Goal: Task Accomplishment & Management: Manage account settings

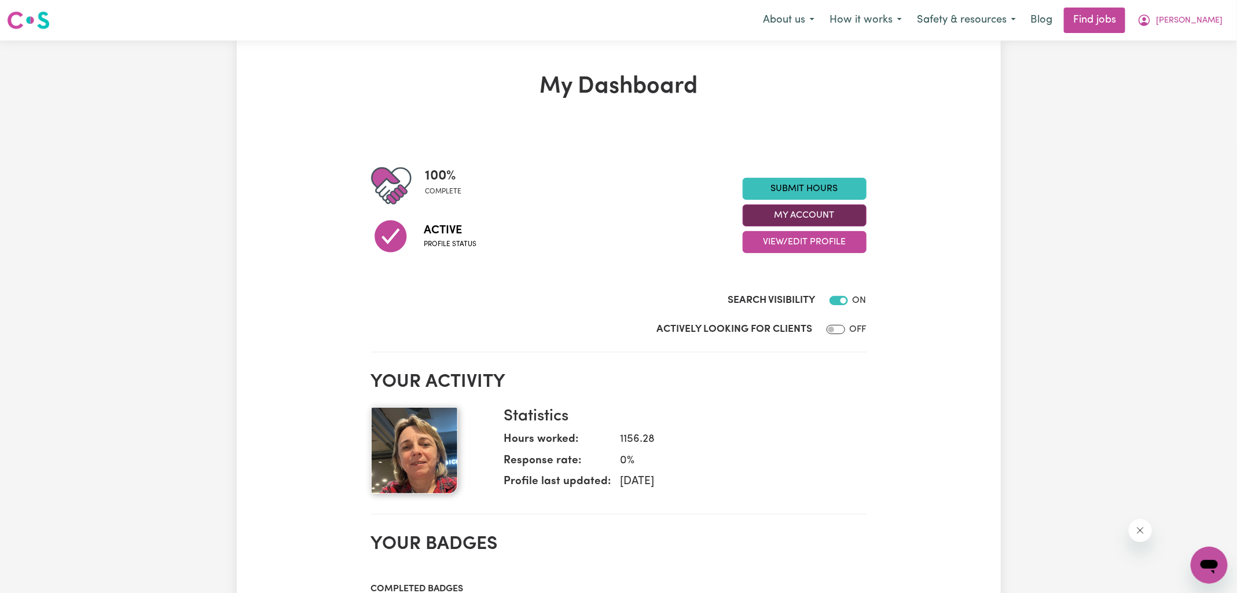
click at [800, 211] on button "My Account" at bounding box center [805, 215] width 124 height 22
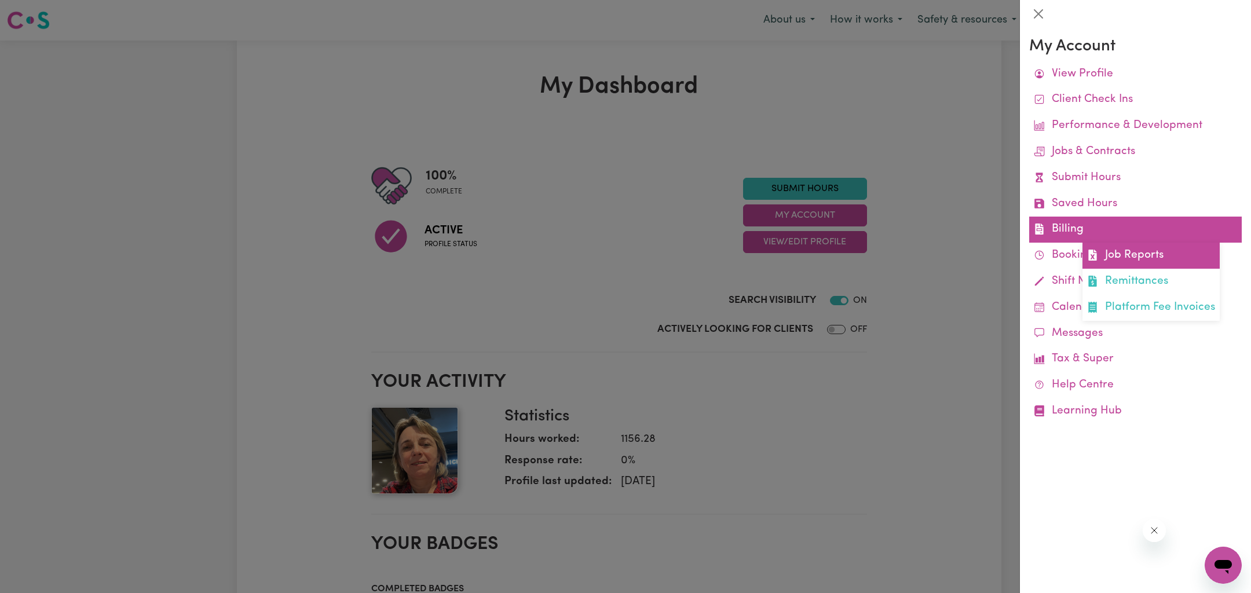
click at [1122, 257] on link "Job Reports" at bounding box center [1150, 256] width 137 height 26
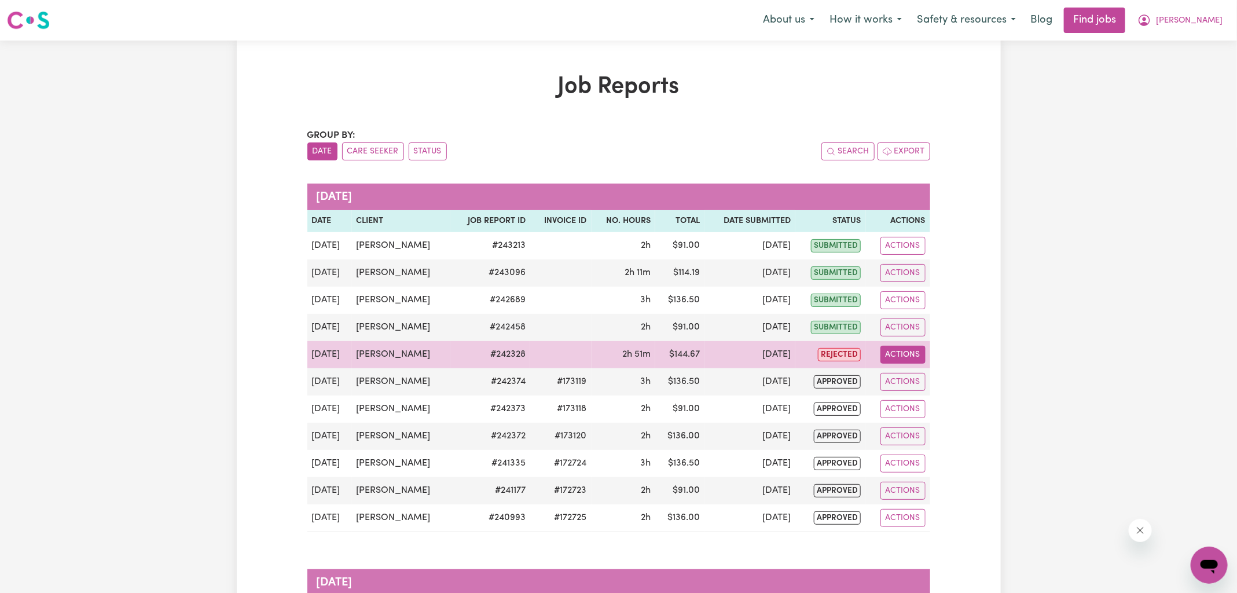
click at [910, 353] on button "Actions" at bounding box center [903, 355] width 45 height 18
click at [914, 379] on link "View Job Report" at bounding box center [929, 380] width 99 height 23
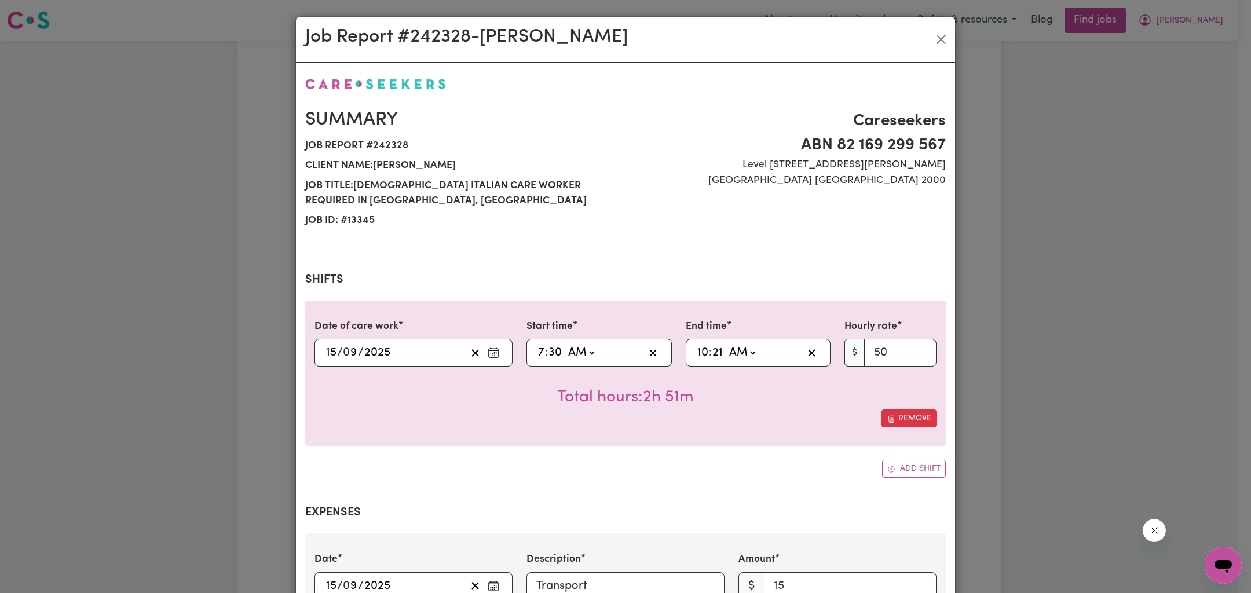
select select "50-Weekday"
click at [712, 349] on input "21" at bounding box center [718, 352] width 12 height 17
type input "10:03"
type input "3"
type input "10:30"
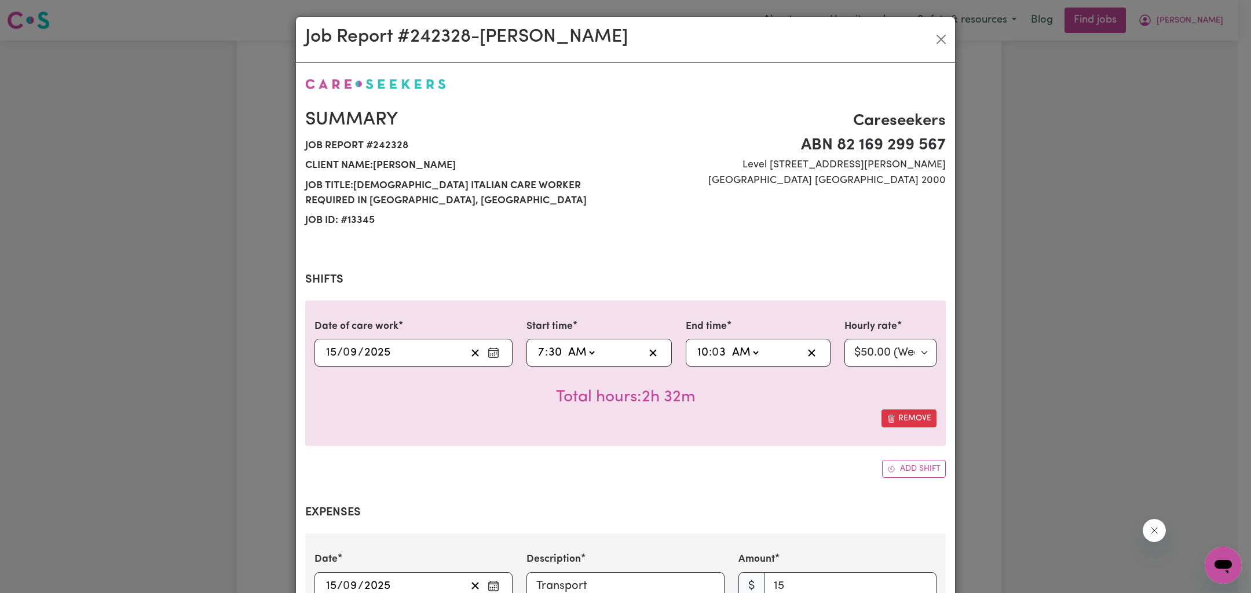
type input "30"
type input "10:03"
type input "3"
click at [1065, 276] on div "Job Report # 242328 - [GEOGRAPHIC_DATA][PERSON_NAME] Summary Job report # 24232…" at bounding box center [625, 296] width 1251 height 593
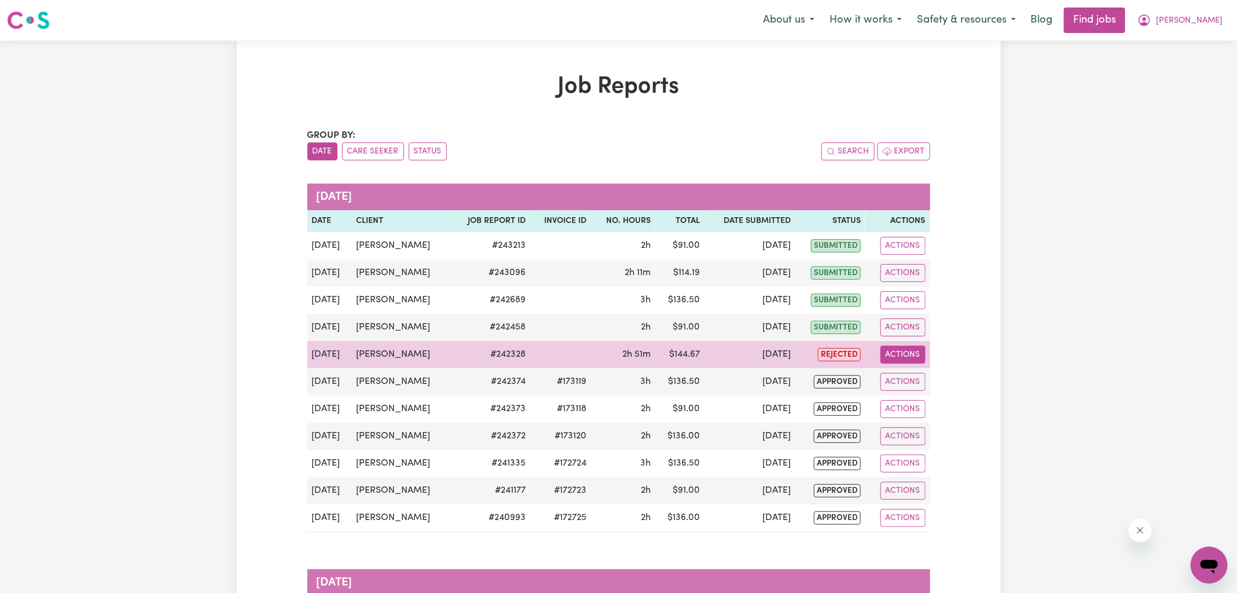
click at [894, 353] on button "Actions" at bounding box center [903, 355] width 45 height 18
click at [907, 375] on link "View Job Report" at bounding box center [929, 380] width 99 height 23
select select "50-Weekday"
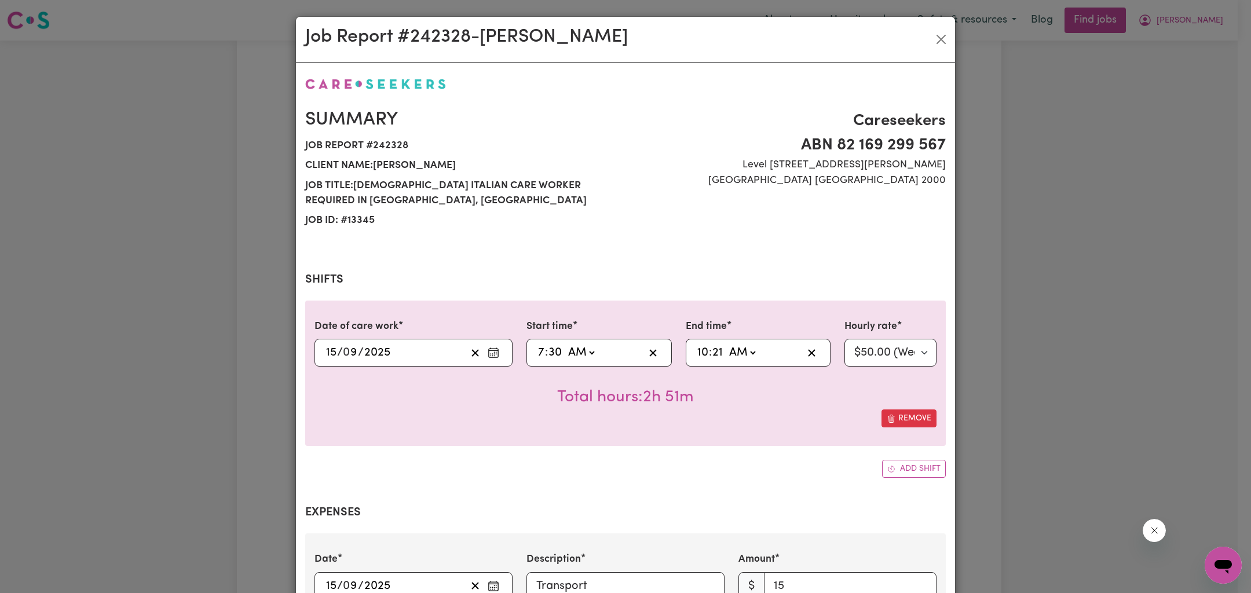
click at [548, 350] on input "30" at bounding box center [555, 352] width 14 height 17
type input "07:00"
type input "0"
click at [712, 352] on input "21" at bounding box center [718, 352] width 12 height 17
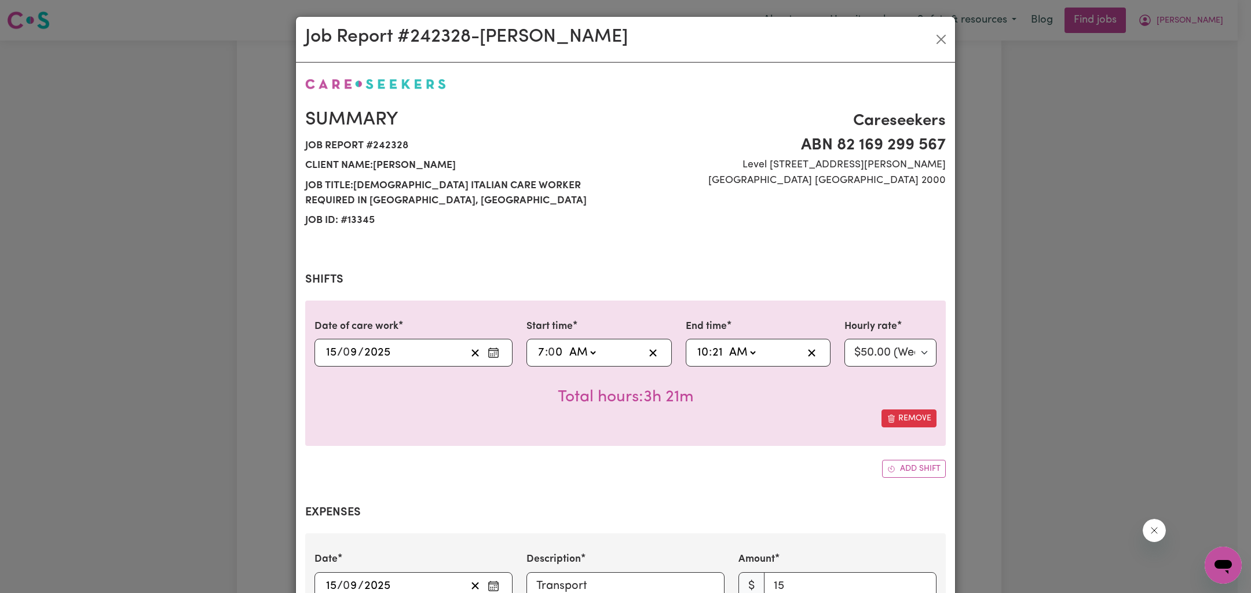
type input "10:00"
type input "0"
drag, startPoint x: 1065, startPoint y: 238, endPoint x: 1058, endPoint y: 244, distance: 9.4
click at [1066, 238] on div "Job Report # 242328 - [GEOGRAPHIC_DATA][PERSON_NAME] Summary Job report # 24232…" at bounding box center [625, 296] width 1251 height 593
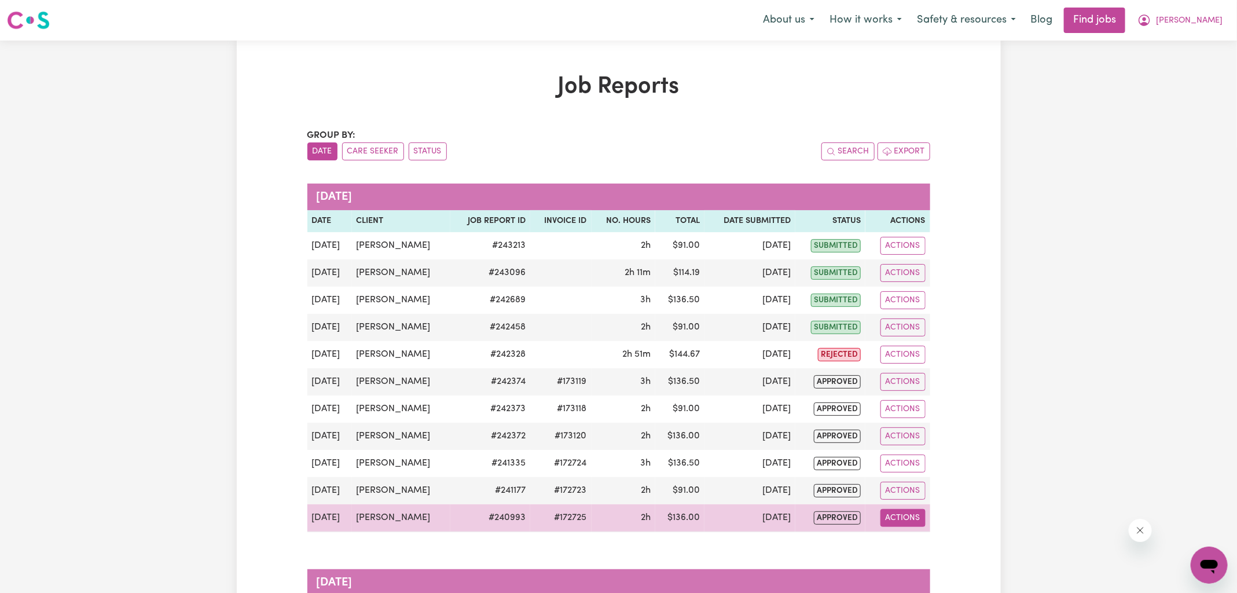
click at [907, 519] on button "Actions" at bounding box center [903, 518] width 45 height 18
click at [914, 536] on link "View Job Report" at bounding box center [929, 544] width 99 height 23
select select "50-Weekday"
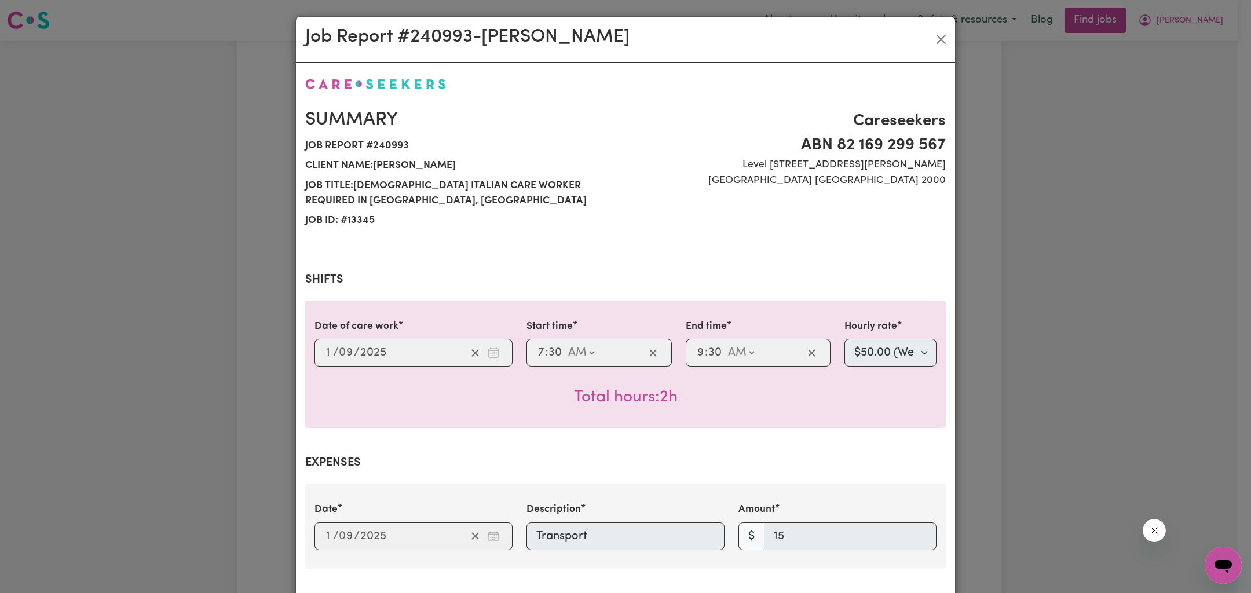
click at [1174, 354] on div "Job Report # 240993 - [GEOGRAPHIC_DATA][PERSON_NAME] Summary Job report # 24099…" at bounding box center [625, 296] width 1251 height 593
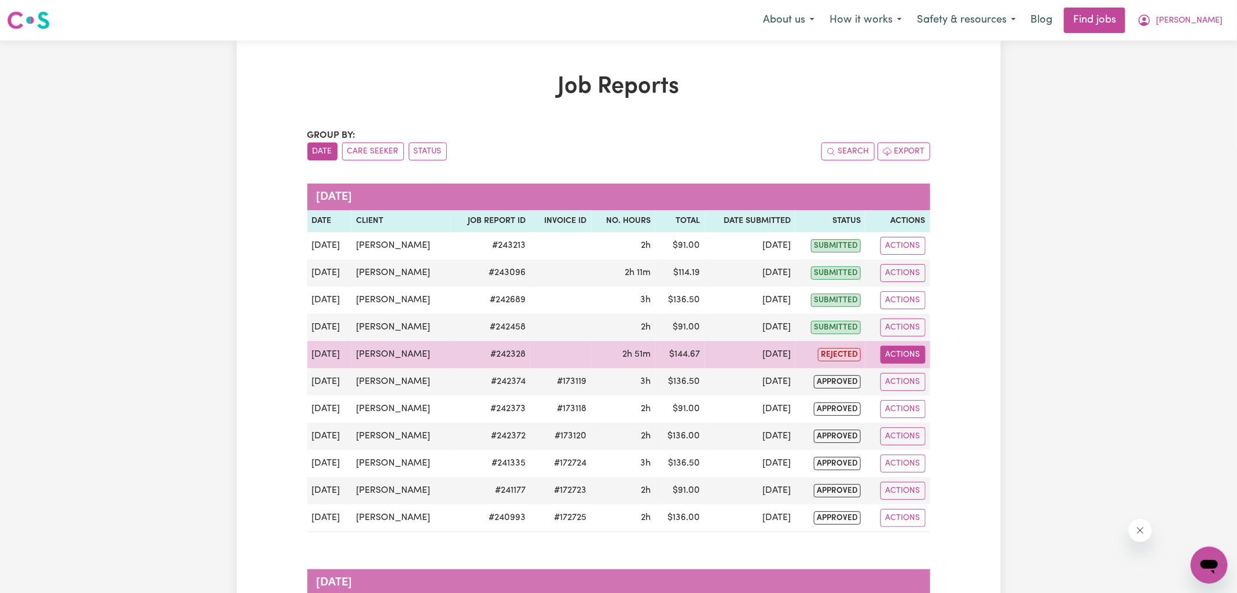
click at [918, 352] on button "Actions" at bounding box center [903, 355] width 45 height 18
click at [928, 380] on link "View Job Report" at bounding box center [929, 380] width 99 height 23
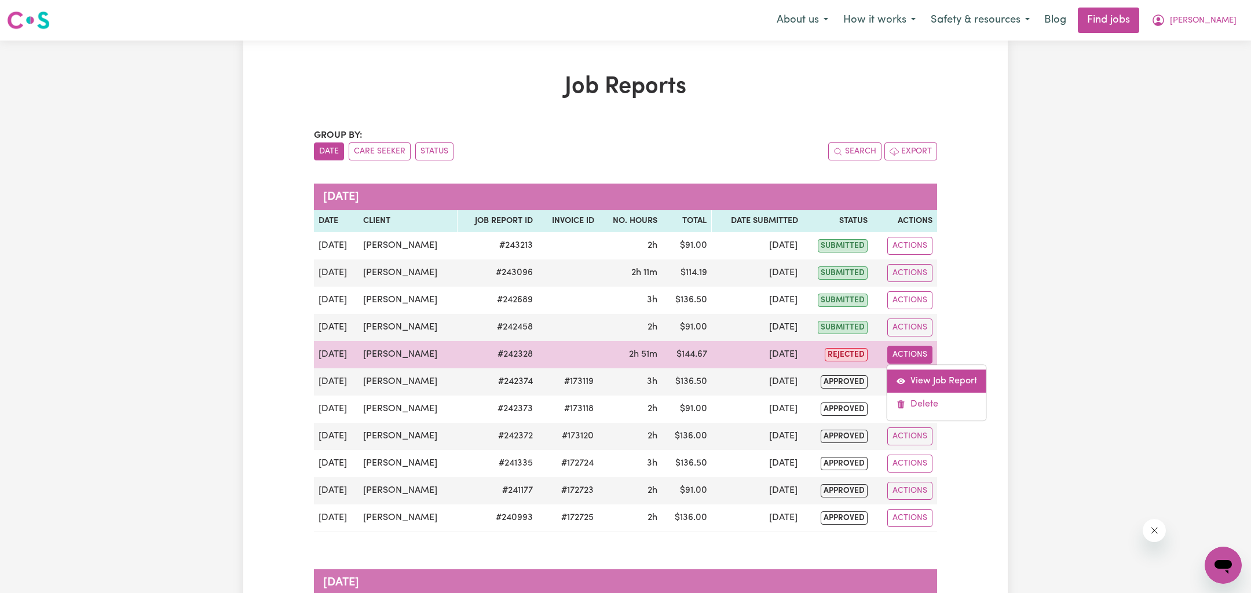
select select "50-Weekday"
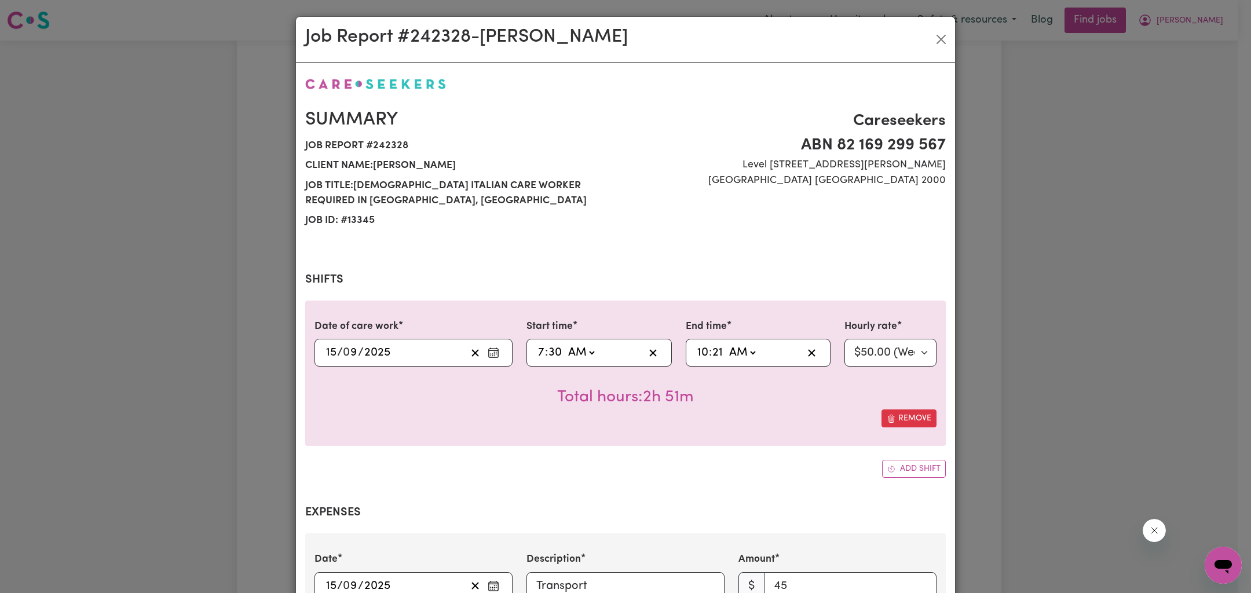
click at [697, 353] on input "10" at bounding box center [703, 352] width 12 height 17
type input "09:21"
type input "9"
type input "09:03"
type input "3"
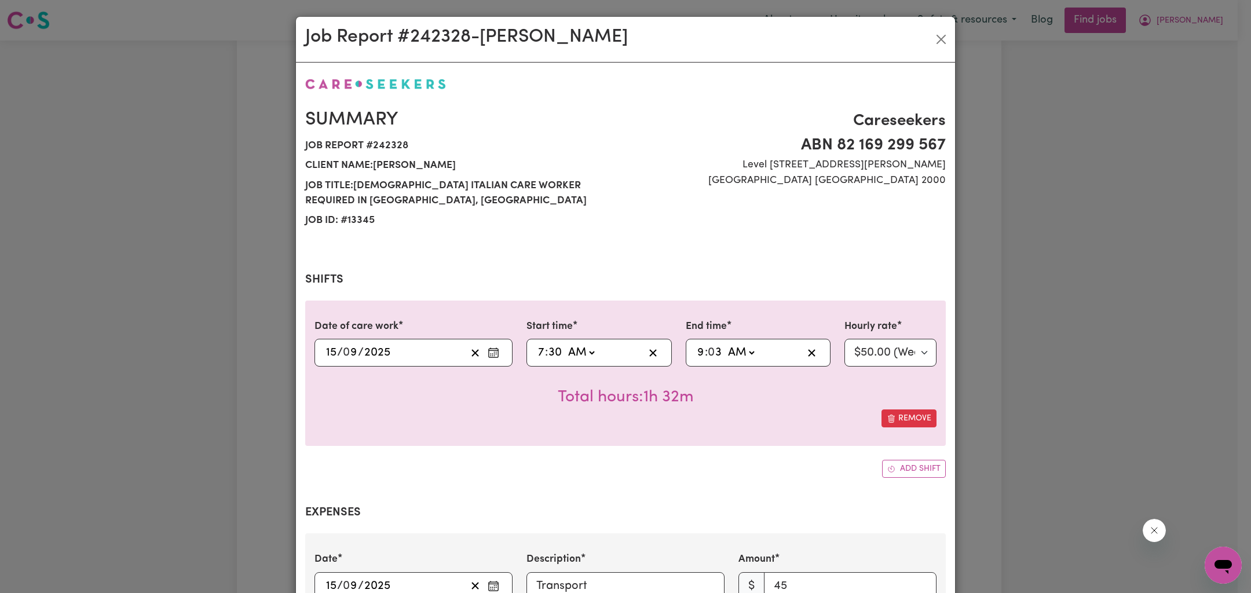
type input "09:30"
type input "30"
type input "09:03"
type input "3"
type input "09:31"
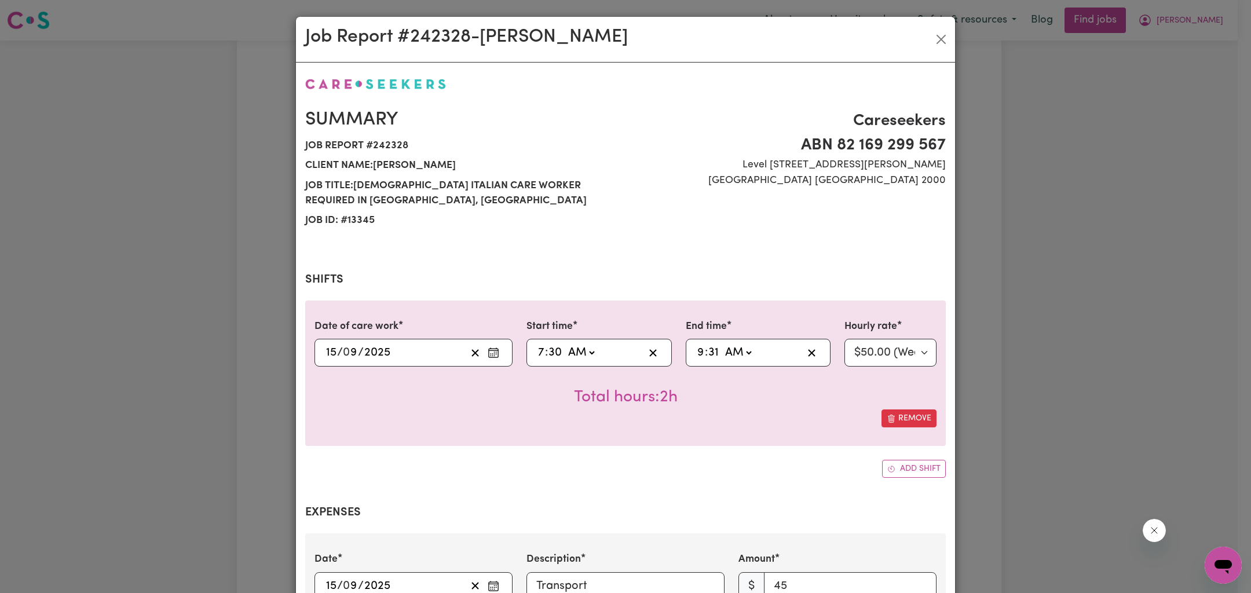
type input "31"
click at [555, 354] on input "30" at bounding box center [555, 352] width 14 height 17
type input "07:03"
type input "3"
type input "07:31"
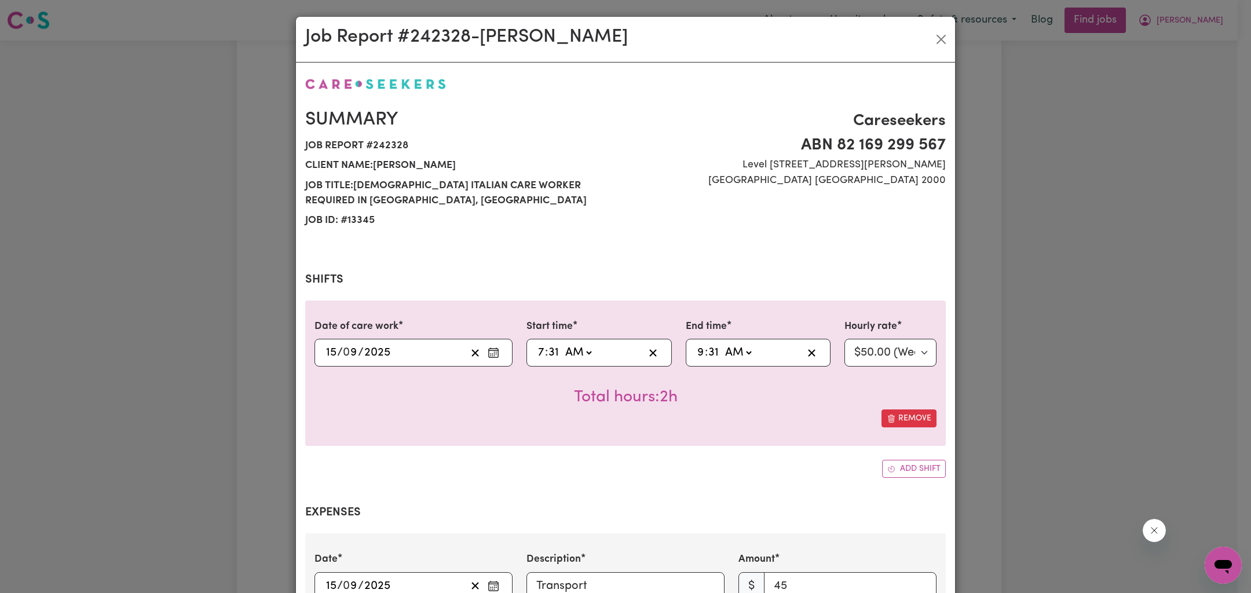
type input "31"
click at [628, 444] on div "Date of care work [DATE] 15 / 0 9 / 2025 Start time 07:31 7 : 31 AM PM End time…" at bounding box center [625, 373] width 640 height 145
click at [548, 353] on input "31" at bounding box center [554, 352] width 12 height 17
type input "07:03"
type input "3"
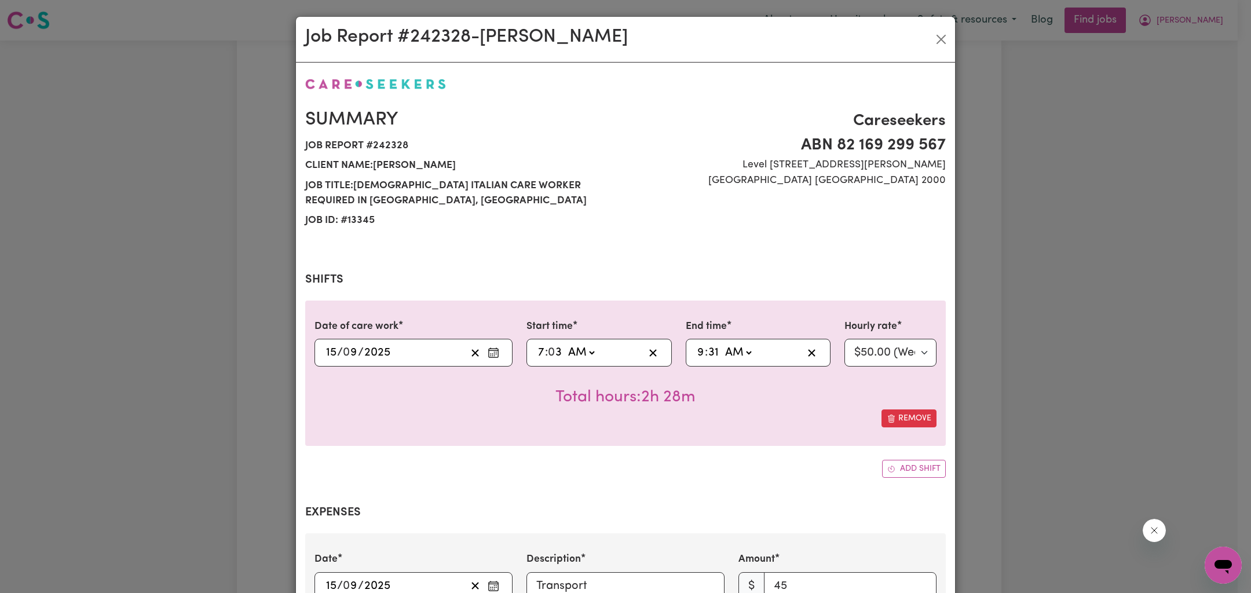
type input "07:30"
type input "30"
click at [708, 347] on input "31" at bounding box center [714, 352] width 12 height 17
type input "09:03"
type input "3"
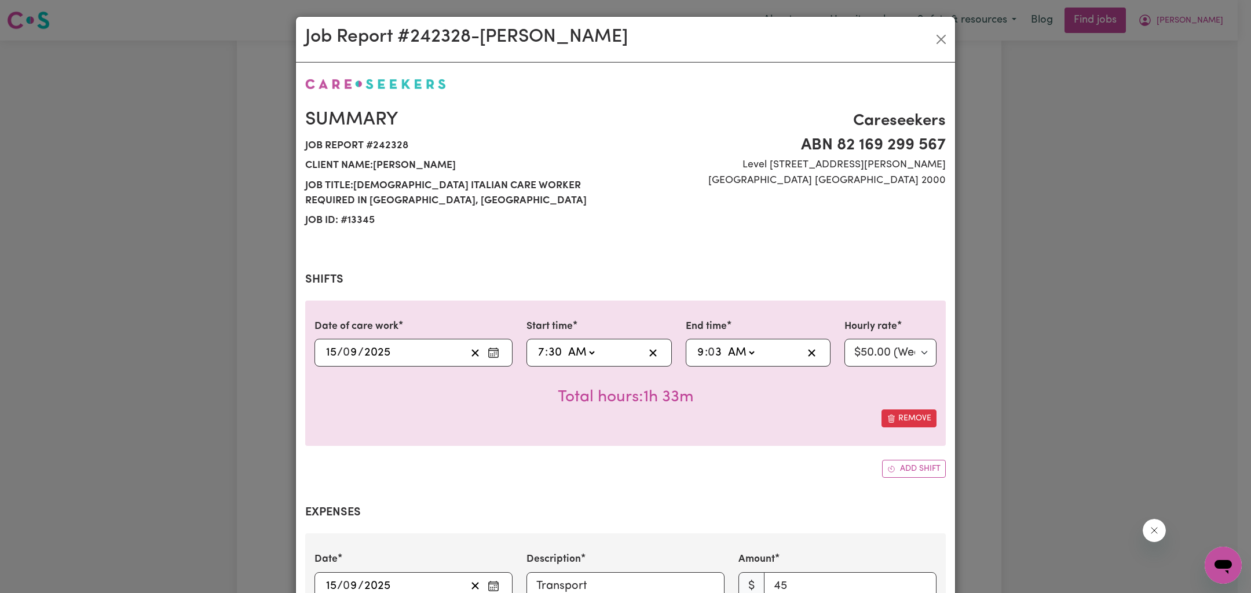
type input "09:30"
type input "30"
click at [724, 436] on div "Date of care work [DATE] 15 / 0 9 / 2025 Start time 07:30 7 : 30 AM PM End time…" at bounding box center [625, 373] width 640 height 145
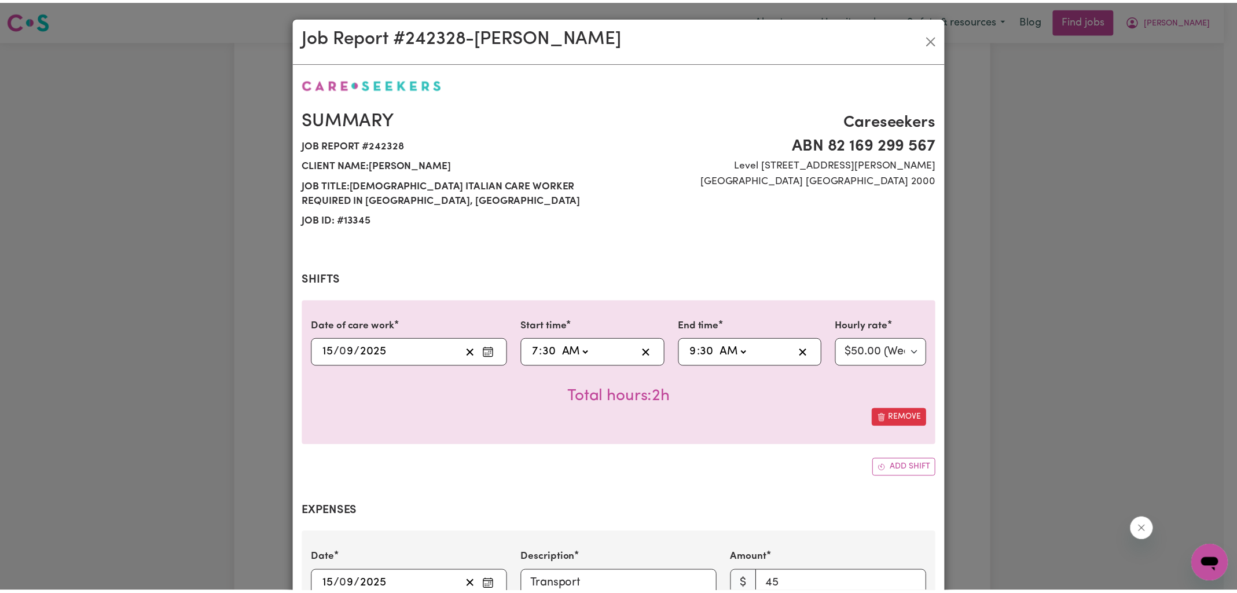
scroll to position [365, 0]
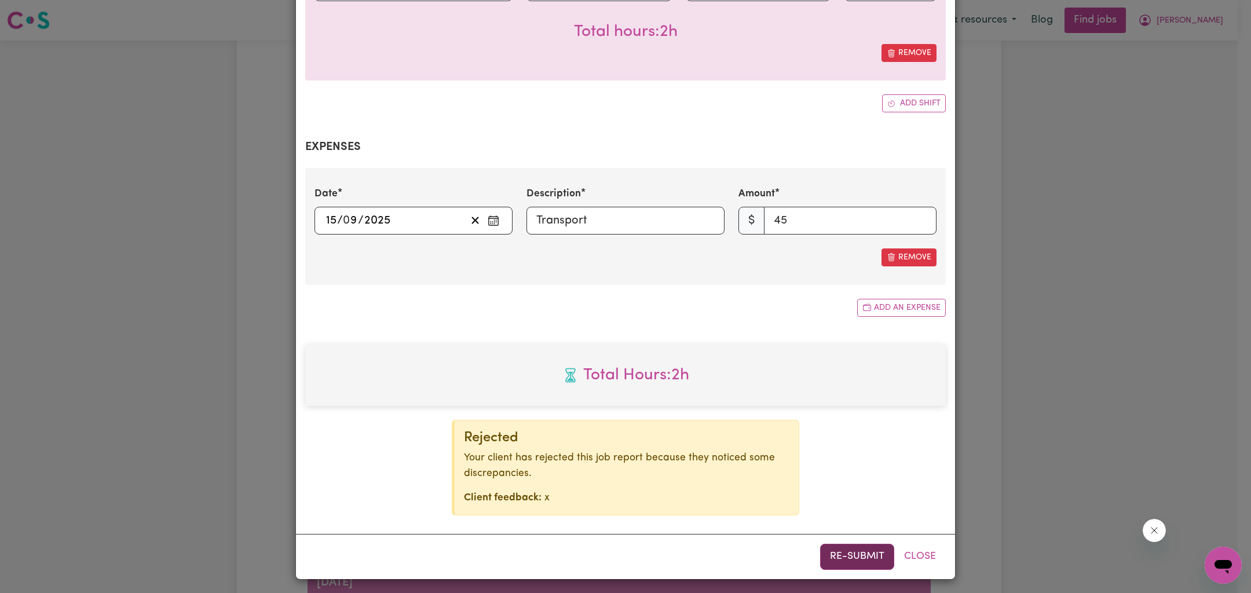
click at [834, 551] on button "Re-submit" at bounding box center [857, 556] width 74 height 25
click at [1188, 310] on div "Job Report # 242328 - [GEOGRAPHIC_DATA][PERSON_NAME] Summary Job report # 24232…" at bounding box center [625, 296] width 1251 height 593
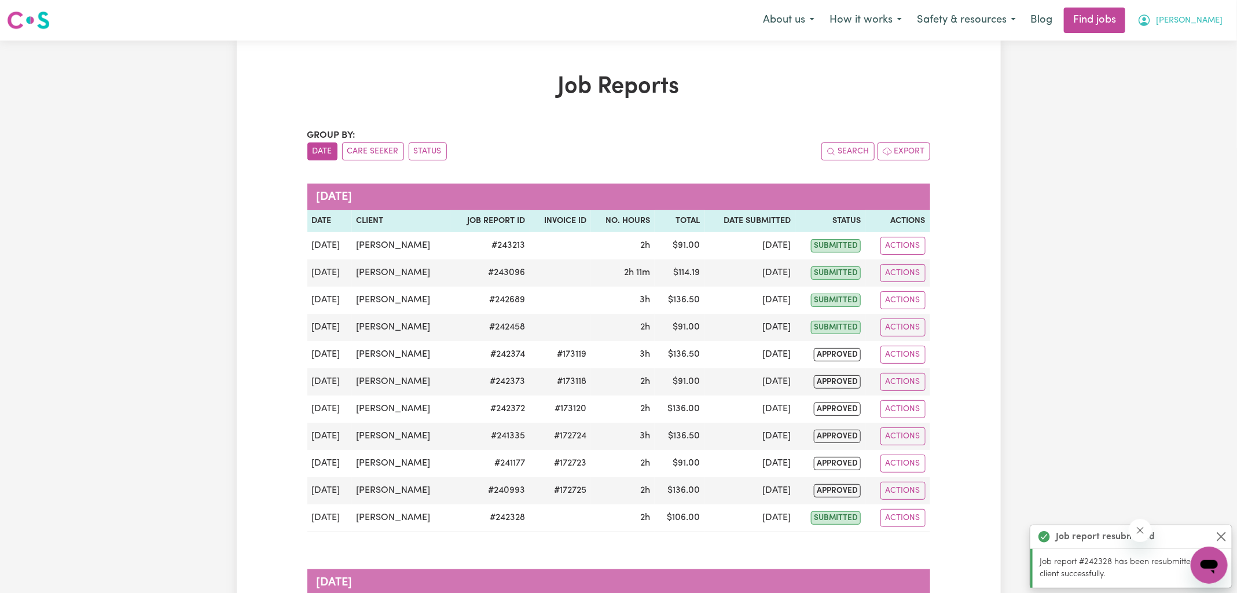
click at [1152, 24] on icon "My Account" at bounding box center [1145, 20] width 14 height 14
click at [1181, 87] on link "Logout" at bounding box center [1183, 89] width 91 height 22
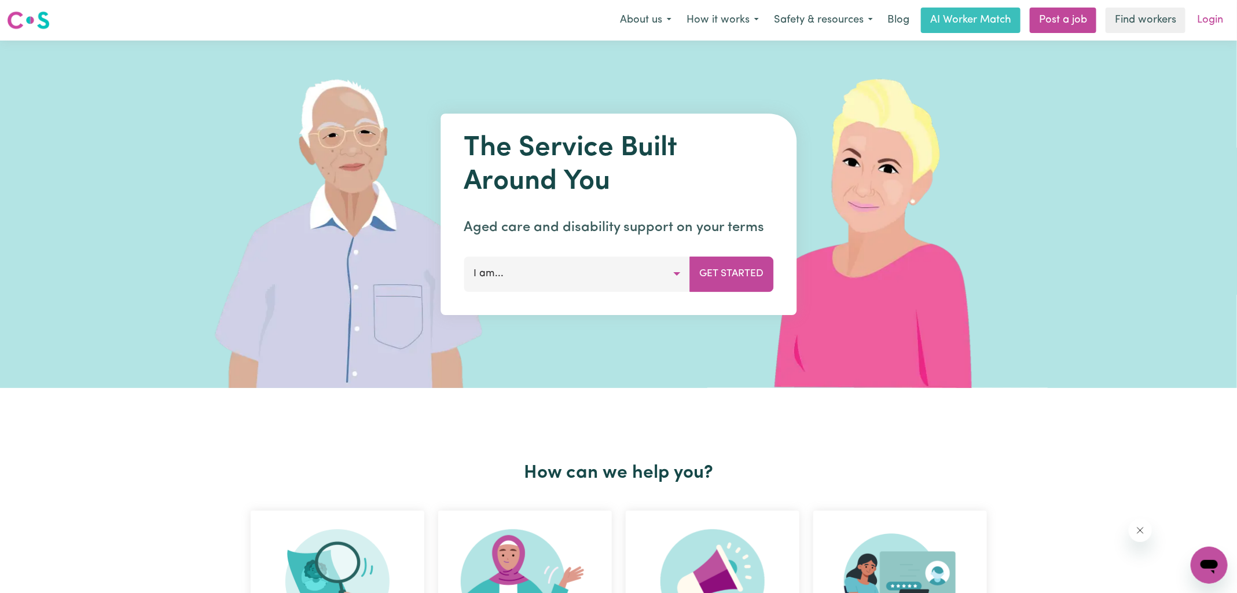
click at [1222, 13] on link "Login" at bounding box center [1210, 20] width 40 height 25
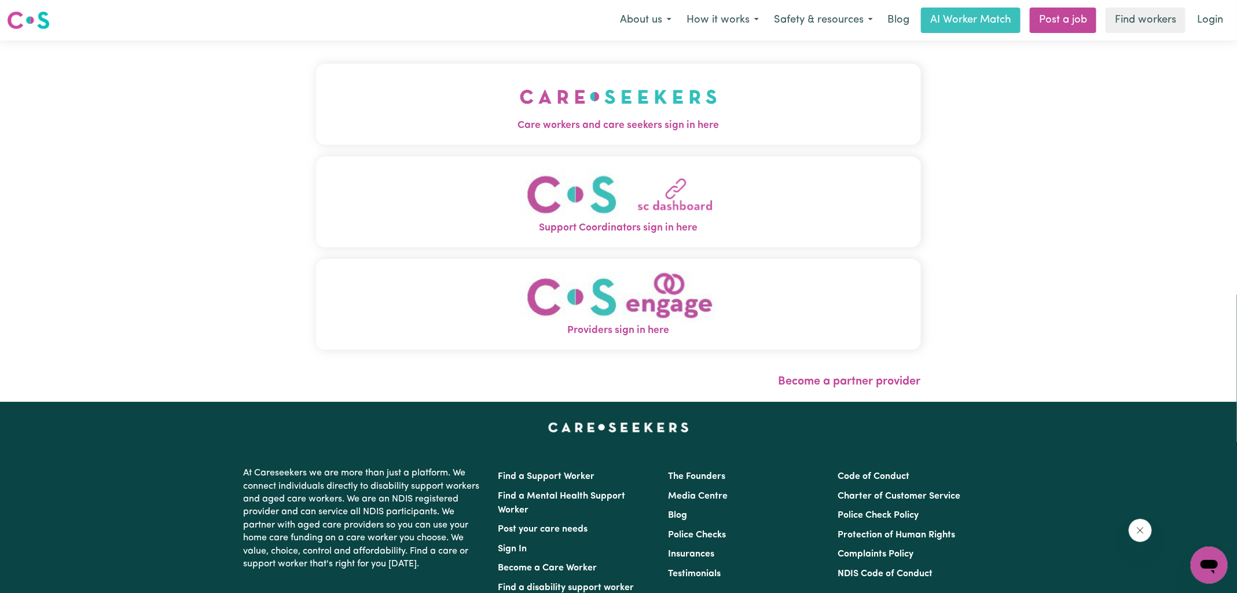
click at [588, 91] on img "Care workers and care seekers sign in here" at bounding box center [618, 96] width 197 height 43
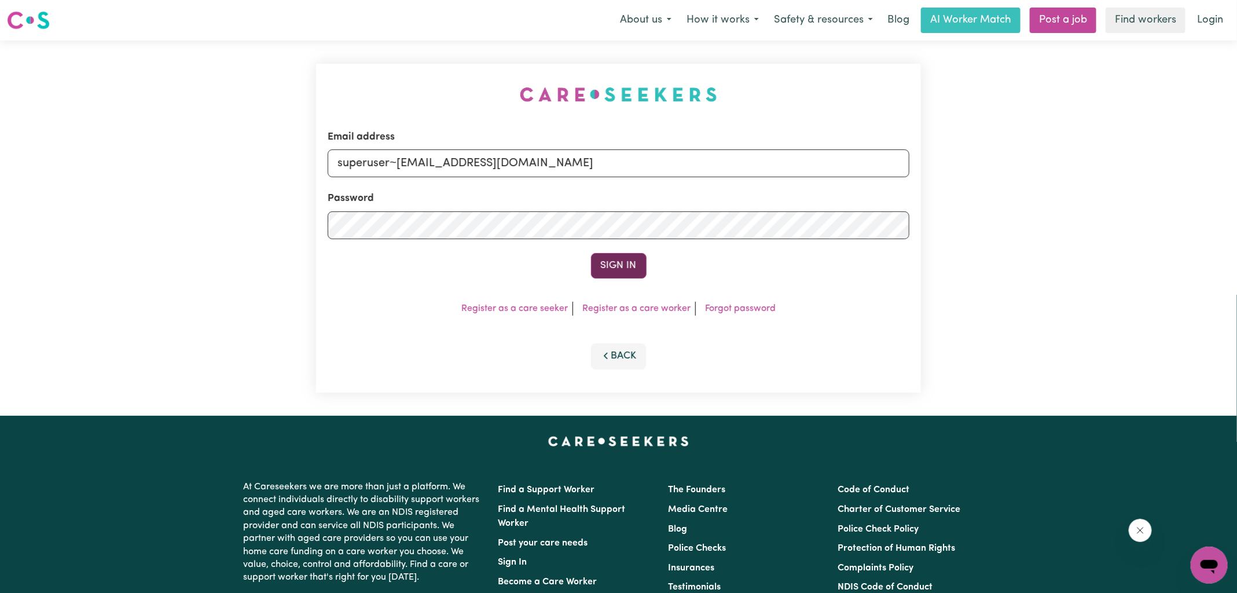
click at [611, 263] on button "Sign In" at bounding box center [619, 265] width 56 height 25
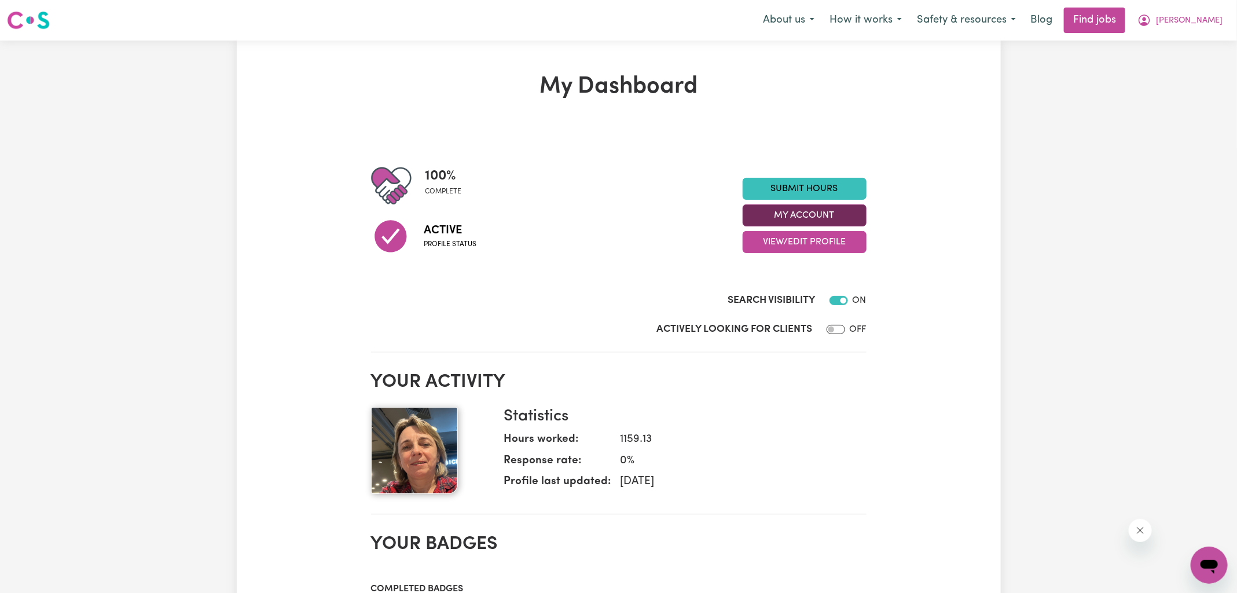
click at [776, 215] on button "My Account" at bounding box center [805, 215] width 124 height 22
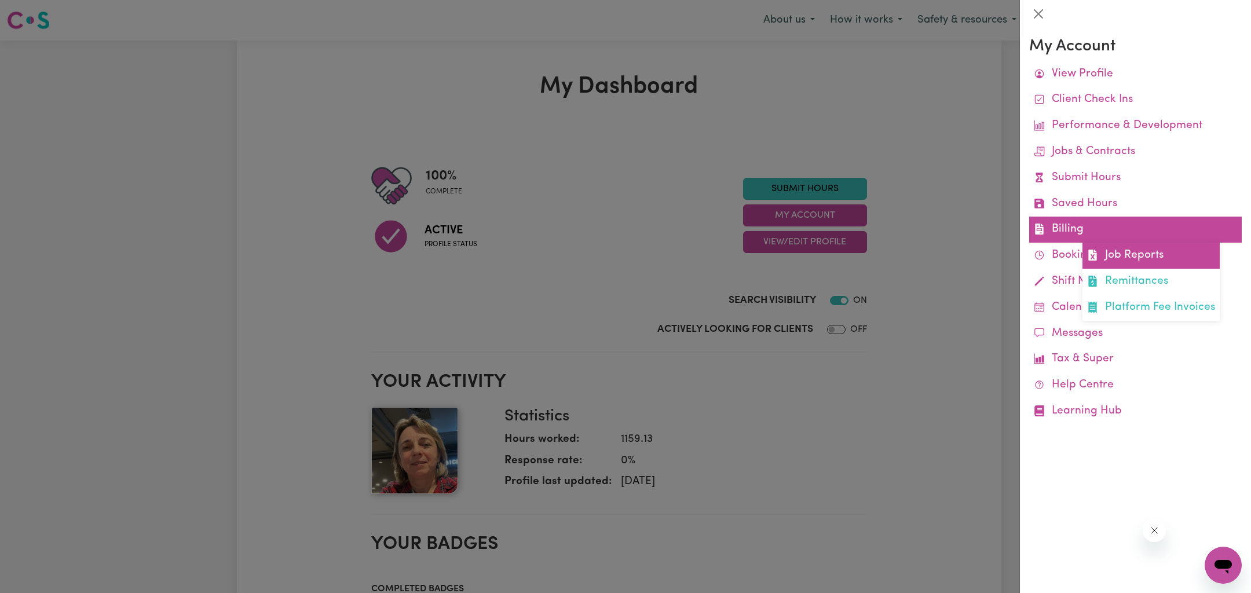
click at [1112, 258] on link "Job Reports" at bounding box center [1150, 256] width 137 height 26
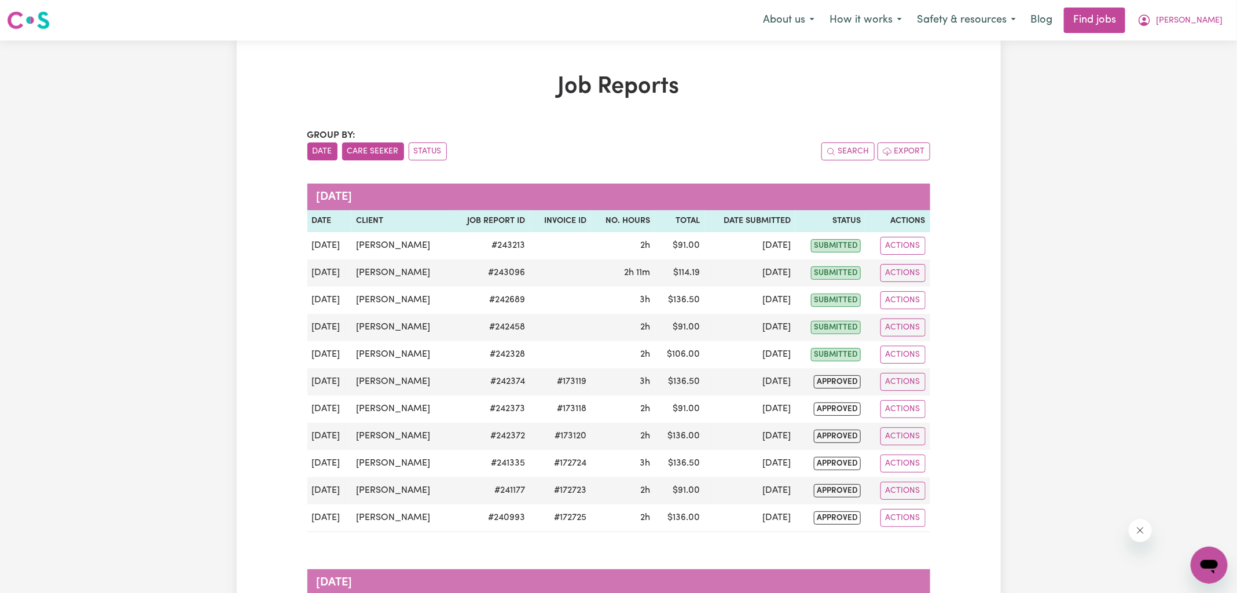
click at [386, 152] on button "Care Seeker" at bounding box center [373, 151] width 62 height 18
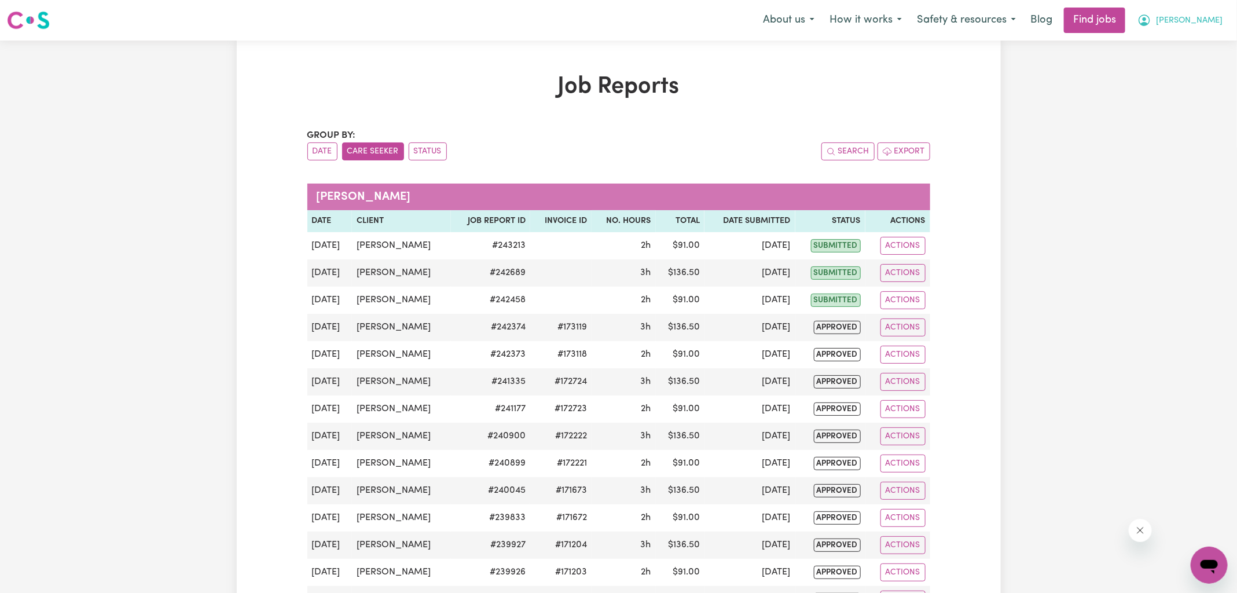
click at [1152, 25] on icon "My Account" at bounding box center [1145, 20] width 14 height 14
click at [1179, 87] on link "Logout" at bounding box center [1183, 89] width 91 height 22
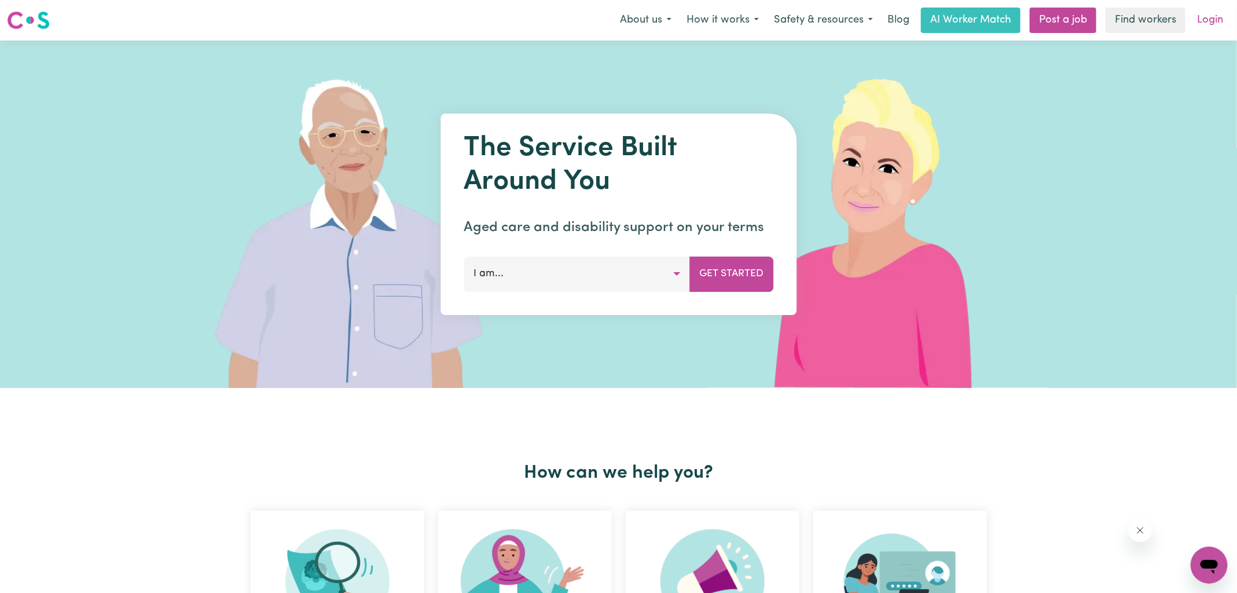
click at [1214, 18] on link "Login" at bounding box center [1210, 20] width 40 height 25
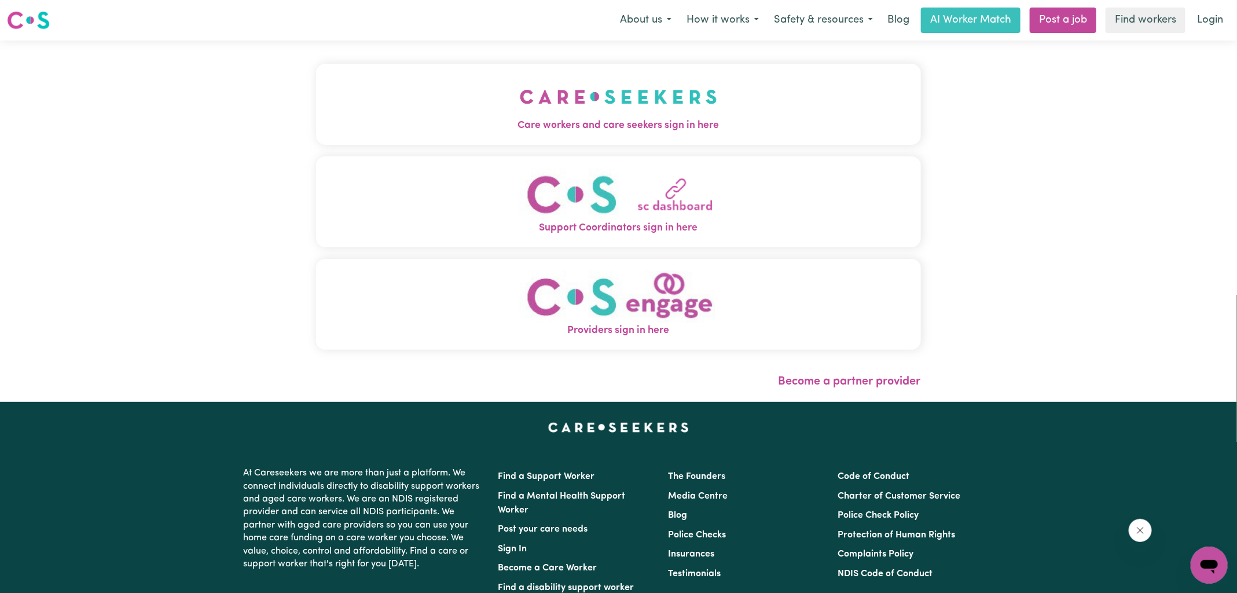
click at [520, 101] on img "Care workers and care seekers sign in here" at bounding box center [618, 96] width 197 height 43
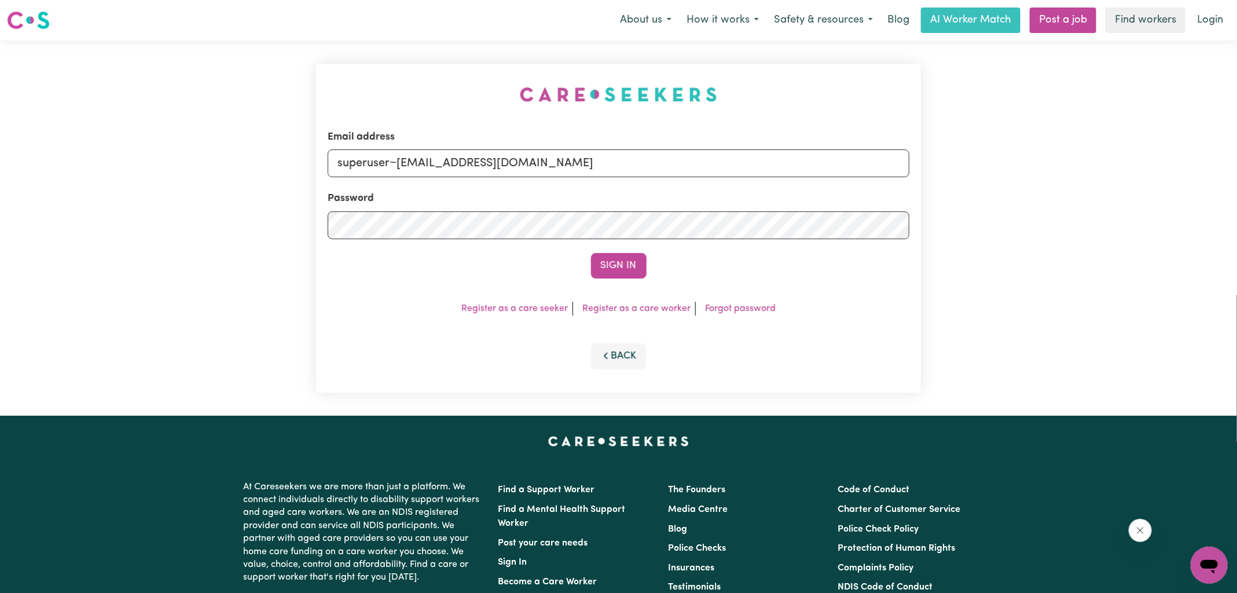
click at [293, 103] on div "Email address superuser~[EMAIL_ADDRESS][DOMAIN_NAME] Password Sign In Register …" at bounding box center [618, 228] width 1237 height 375
drag, startPoint x: 398, startPoint y: 164, endPoint x: 878, endPoint y: 173, distance: 480.7
click at [878, 173] on input "superuser~[EMAIL_ADDRESS][DOMAIN_NAME]" at bounding box center [619, 163] width 582 height 28
type input "[EMAIL_ADDRESS][DOMAIN_NAME]"
click at [591, 253] on button "Sign In" at bounding box center [619, 265] width 56 height 25
